Goal: Information Seeking & Learning: Learn about a topic

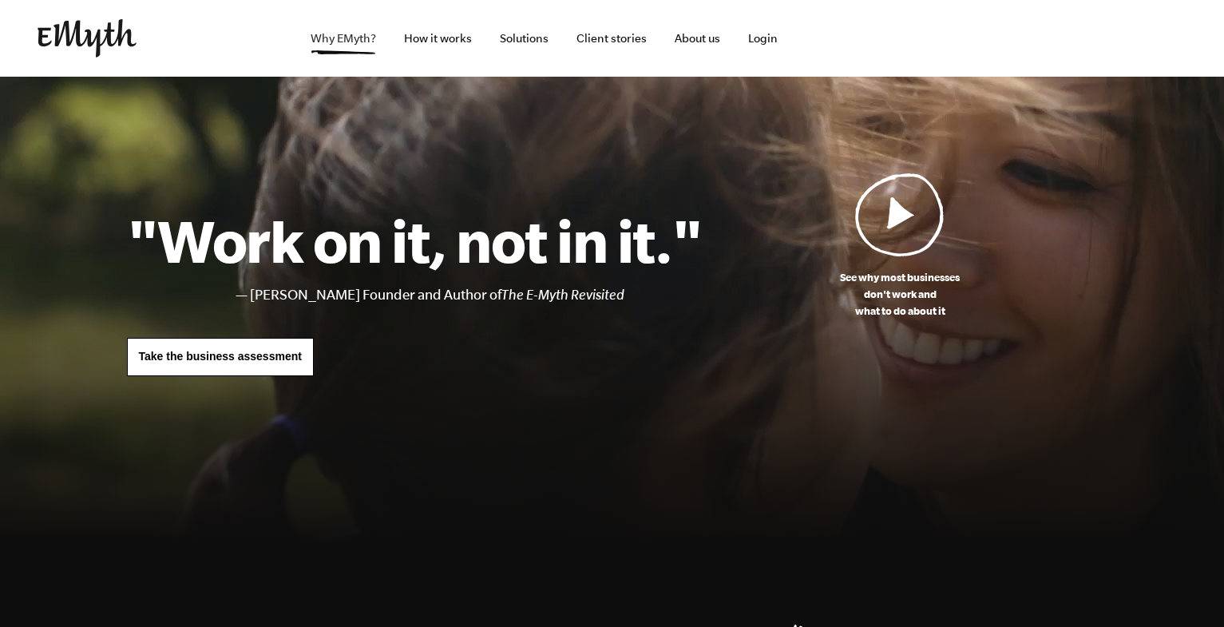
click at [337, 46] on link "Why EMyth?" at bounding box center [343, 38] width 91 height 77
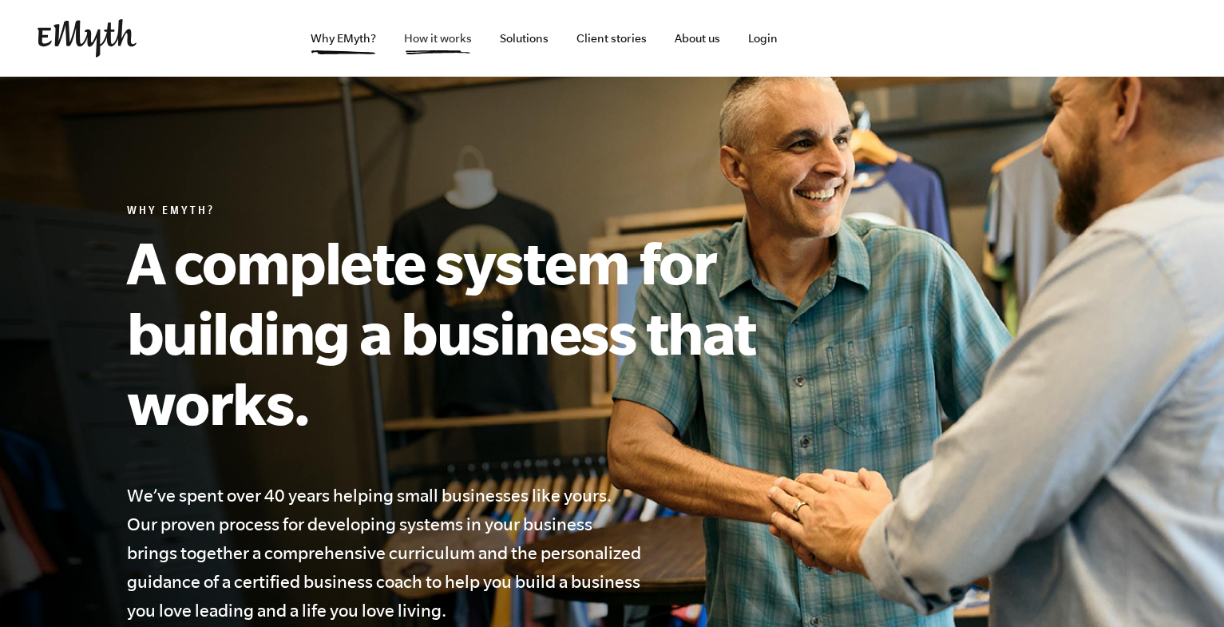
click at [436, 41] on link "How it works" at bounding box center [437, 38] width 93 height 77
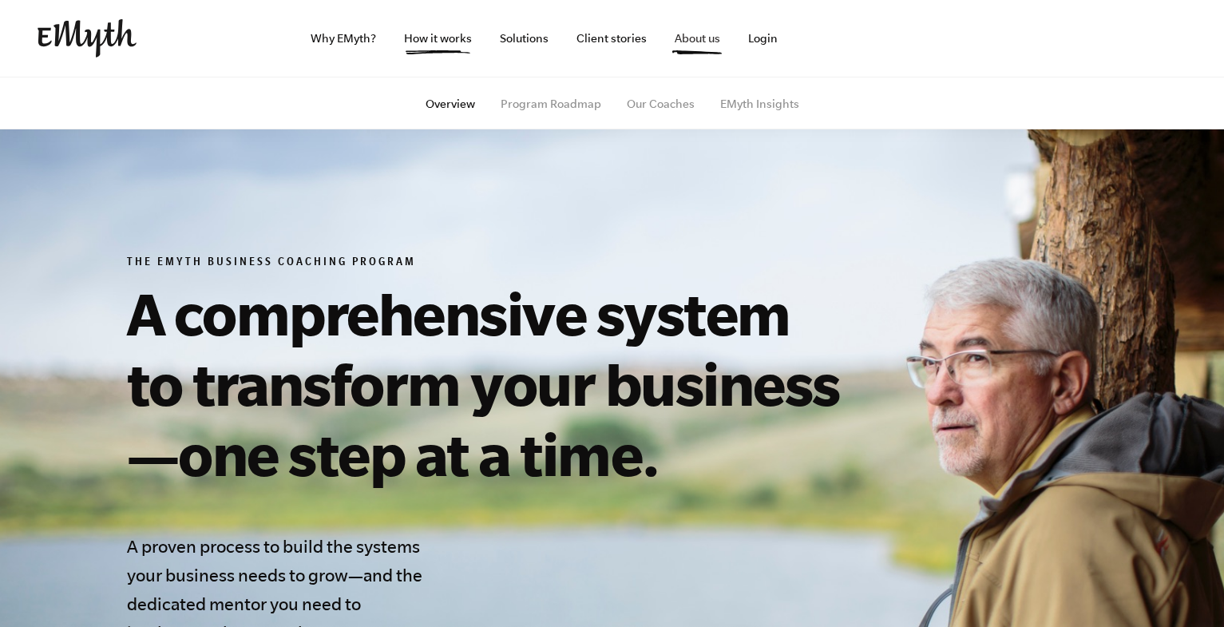
click at [683, 53] on link "About us" at bounding box center [697, 38] width 71 height 77
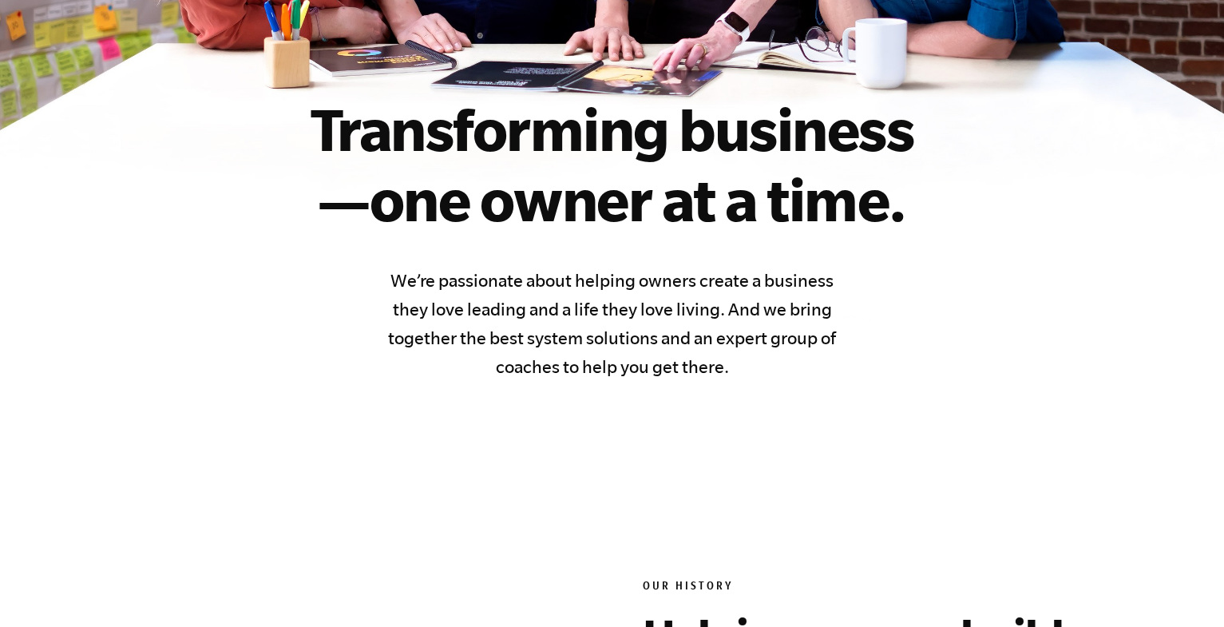
scroll to position [239, 0]
